Goal: Find specific page/section: Find specific page/section

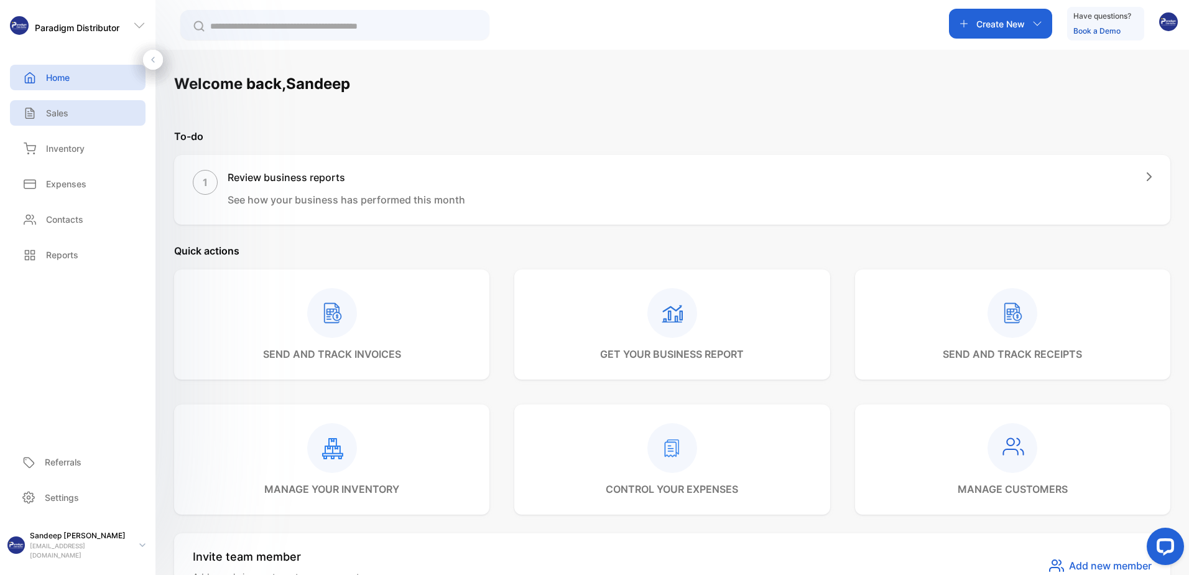
click at [34, 111] on icon at bounding box center [29, 113] width 8 height 11
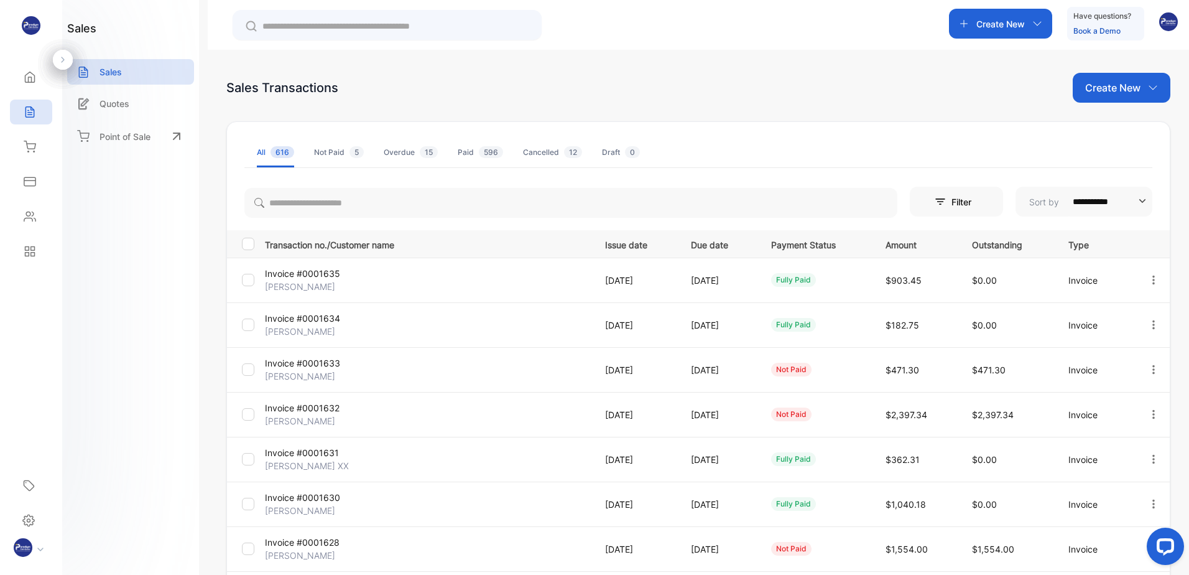
click at [304, 270] on p "Invoice #0001635" at bounding box center [319, 273] width 108 height 13
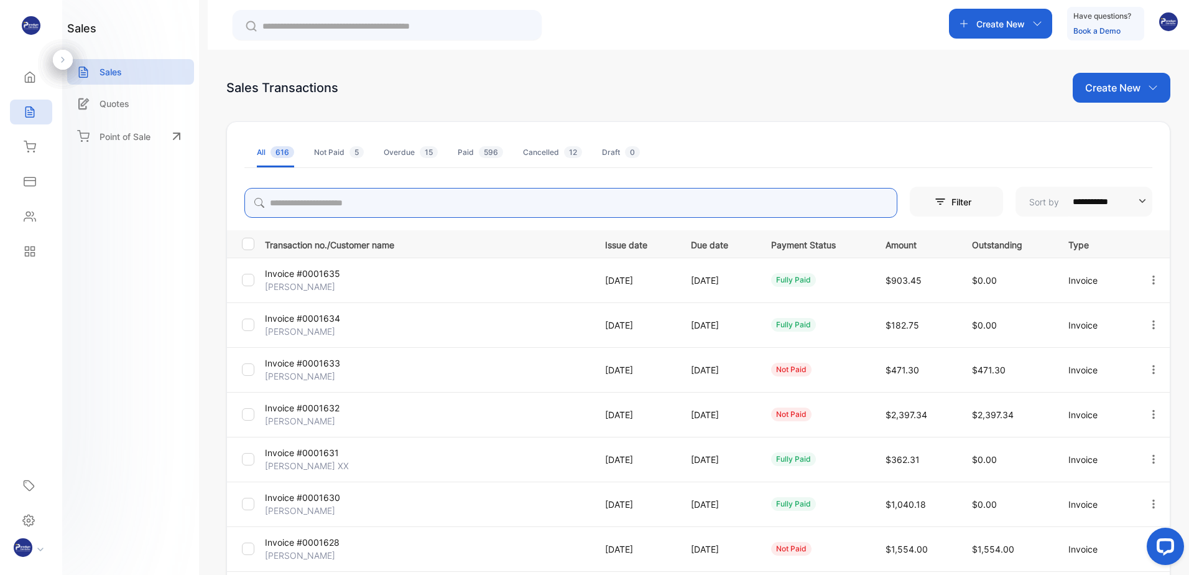
drag, startPoint x: 339, startPoint y: 199, endPoint x: 344, endPoint y: 194, distance: 7.0
click at [340, 199] on input "search" at bounding box center [570, 203] width 653 height 30
type input "******"
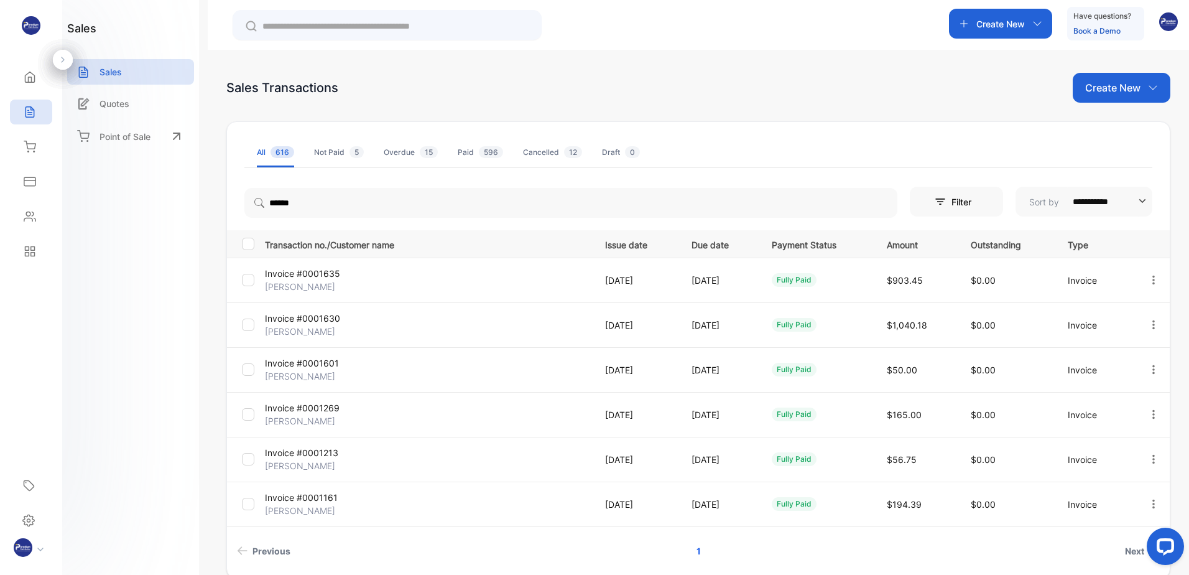
click at [300, 325] on p "[PERSON_NAME]" at bounding box center [319, 331] width 108 height 13
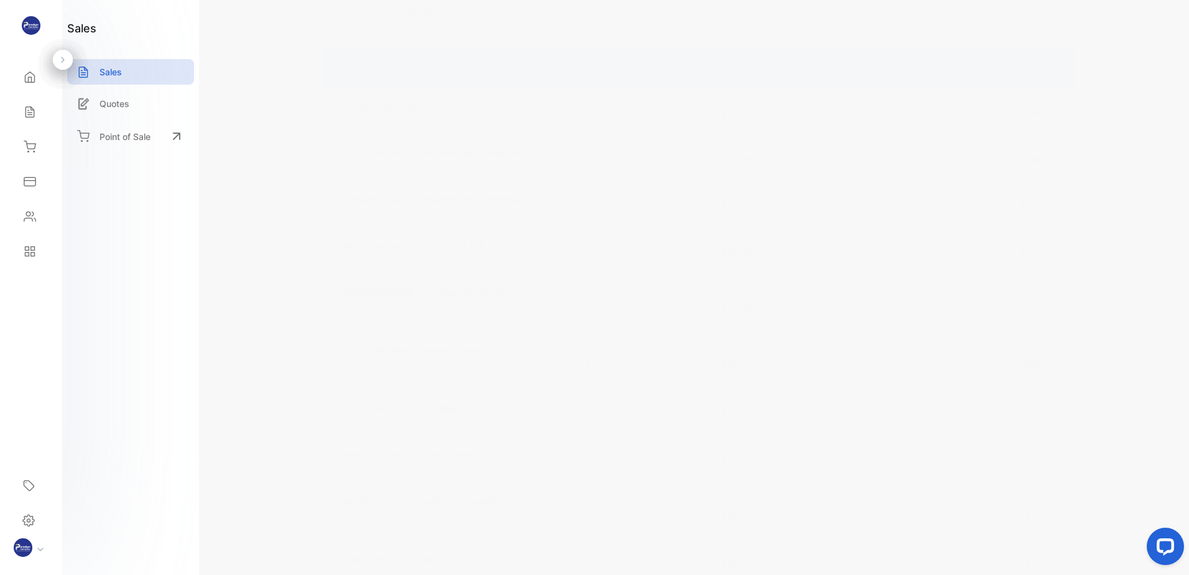
scroll to position [249, 0]
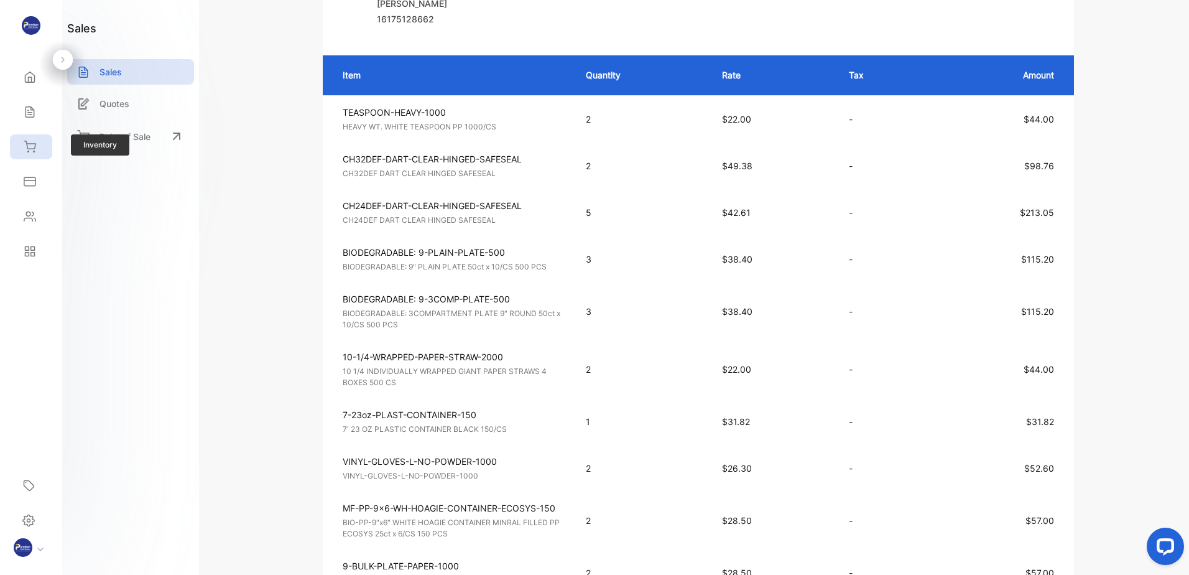
drag, startPoint x: 23, startPoint y: 149, endPoint x: 35, endPoint y: 146, distance: 12.4
click at [23, 149] on div "Inventory" at bounding box center [28, 147] width 16 height 12
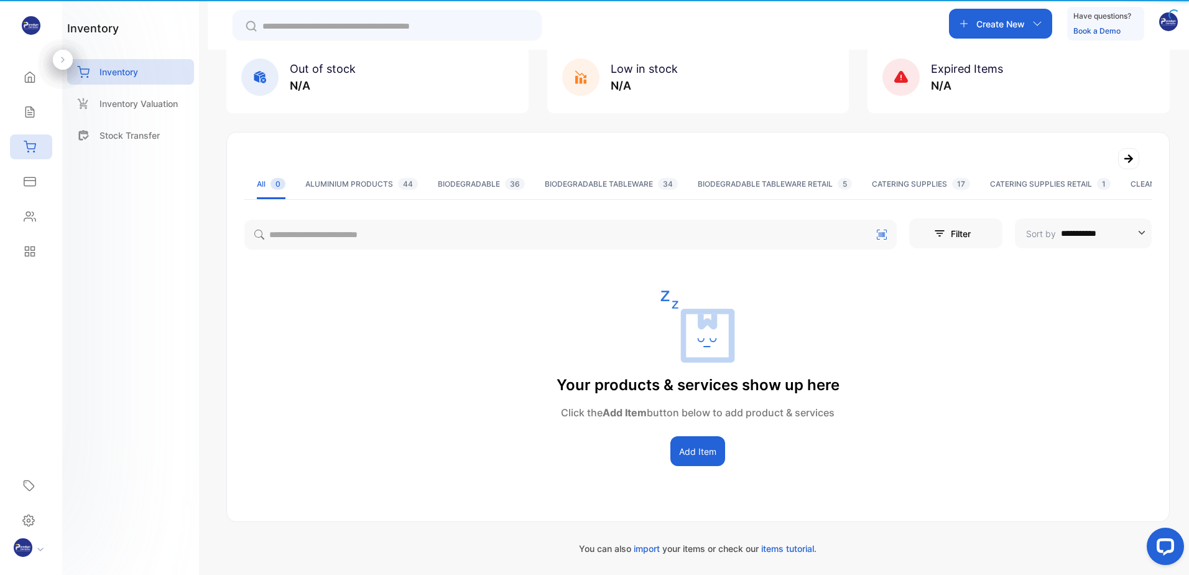
scroll to position [9, 0]
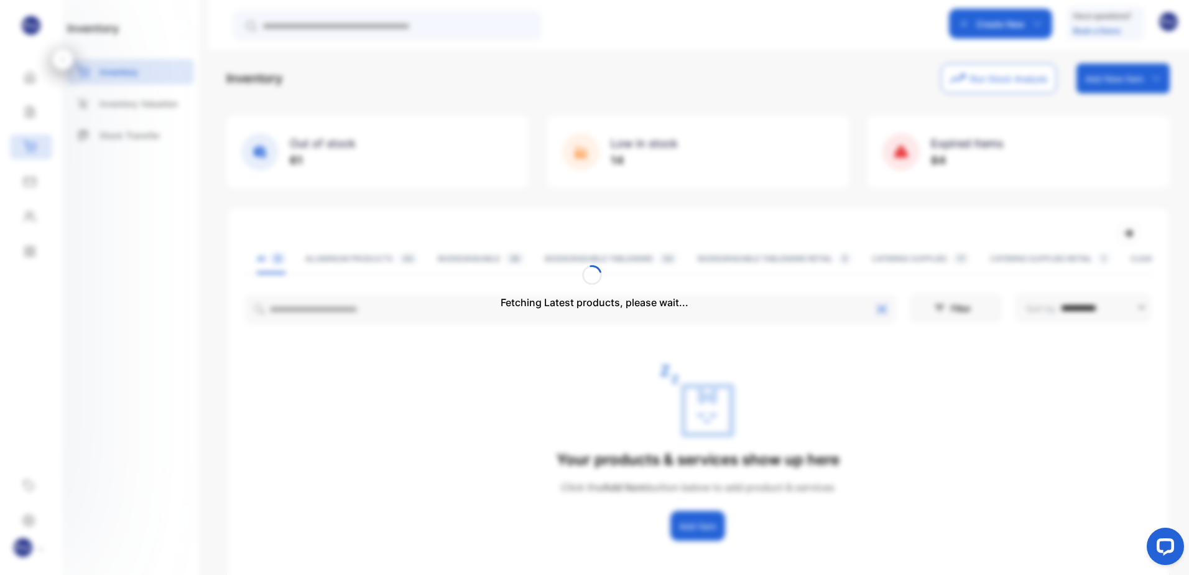
click at [338, 308] on div "Fetching Latest products, please wait..." at bounding box center [594, 287] width 1189 height 575
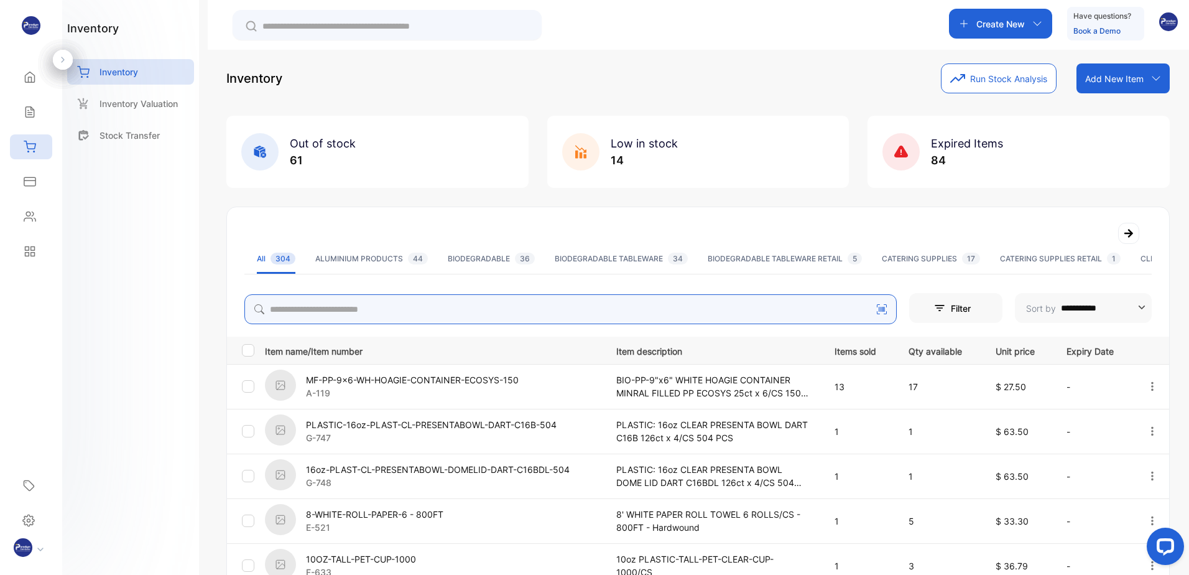
click at [330, 310] on input "search" at bounding box center [570, 309] width 652 height 30
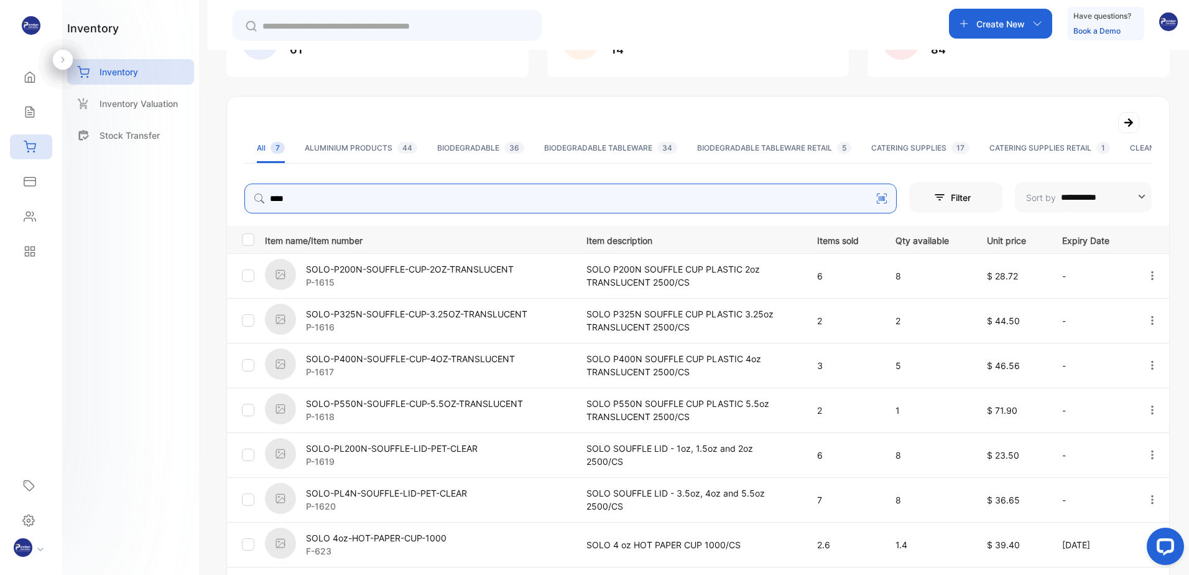
scroll to position [217, 0]
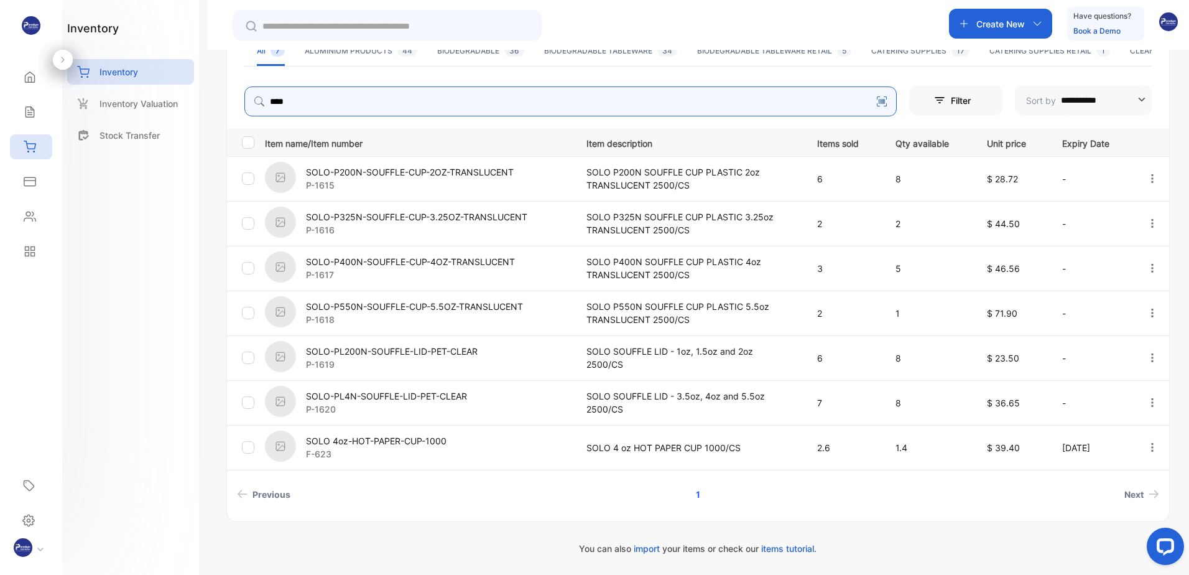
type input "****"
